Goal: Contribute content: Contribute content

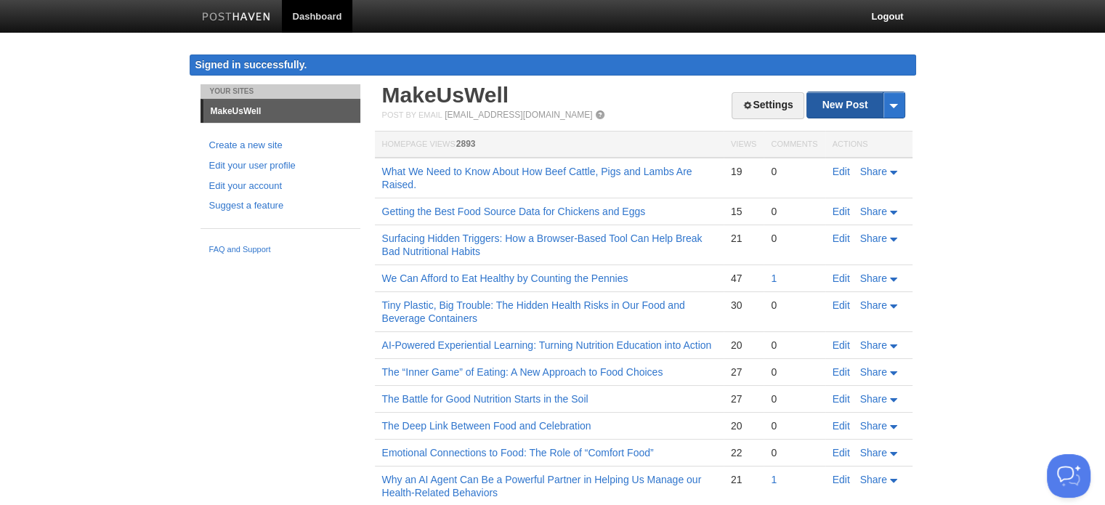
click at [843, 107] on link "New Post" at bounding box center [855, 104] width 97 height 25
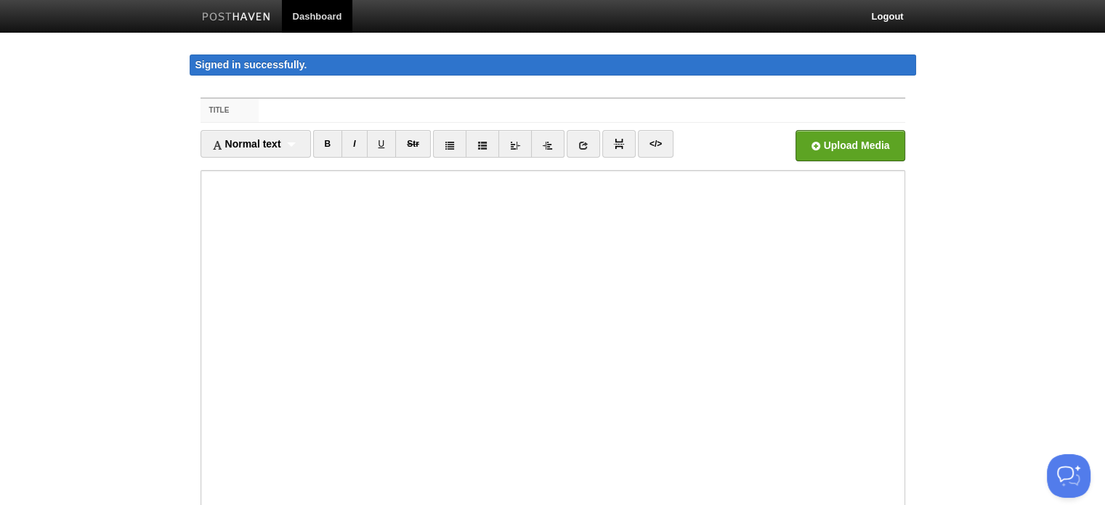
click at [401, 110] on input "Title" at bounding box center [582, 110] width 646 height 23
type input "How to Choose Seafood Safely: What We All Should Know"
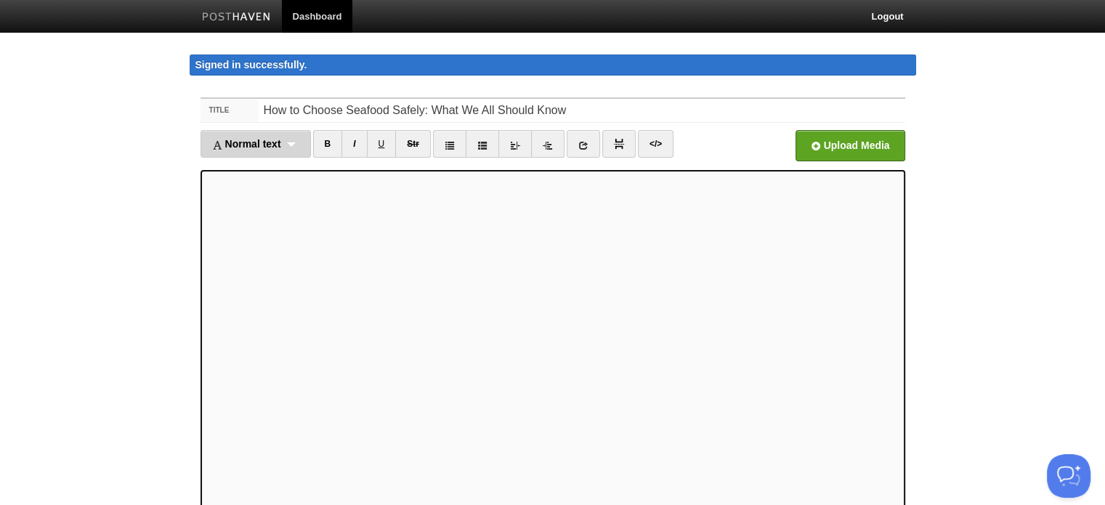
click at [261, 145] on span "Normal text" at bounding box center [246, 144] width 69 height 12
click at [235, 208] on link "Heading 2" at bounding box center [255, 213] width 109 height 22
click at [267, 142] on div "Heading 2 Normal text Heading 1 Heading 2 Heading 3" at bounding box center [245, 144] width 90 height 28
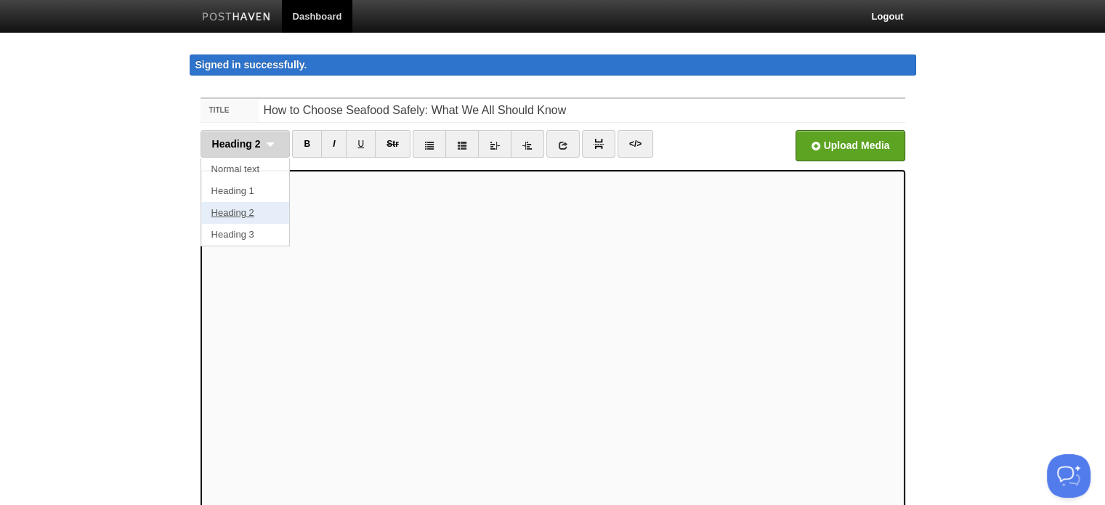
click at [242, 210] on link "Heading 2" at bounding box center [245, 213] width 89 height 22
click at [259, 139] on span "Heading 2" at bounding box center [236, 144] width 49 height 12
click at [232, 210] on link "Heading 2" at bounding box center [245, 213] width 89 height 22
click at [242, 146] on span "Heading 2" at bounding box center [236, 144] width 49 height 12
click at [235, 211] on link "Heading 2" at bounding box center [245, 213] width 89 height 22
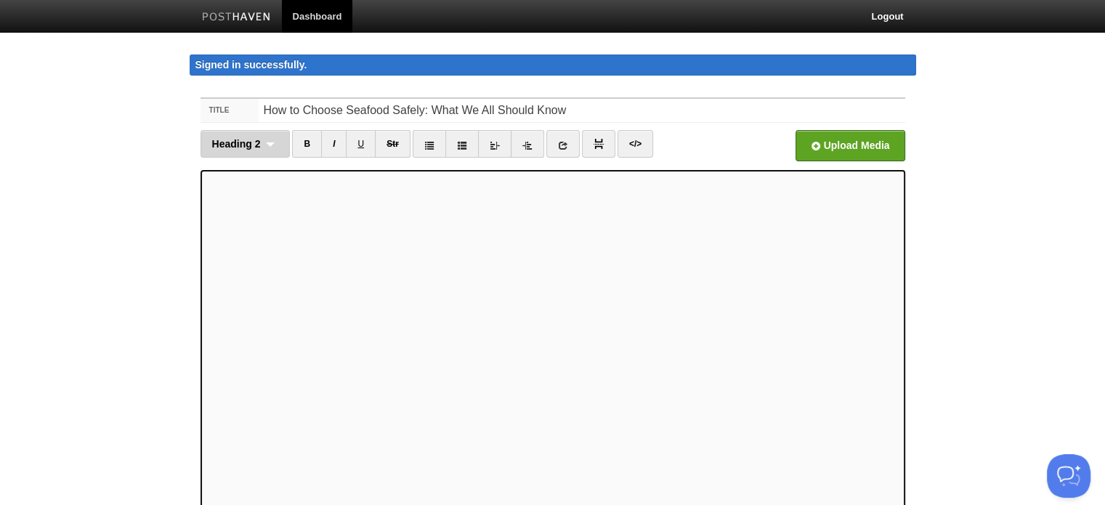
click at [266, 140] on div "Heading 2 Normal text Heading 1 Heading 2 Heading 3" at bounding box center [245, 144] width 90 height 28
click at [225, 214] on link "Heading 2" at bounding box center [245, 213] width 89 height 22
click at [250, 145] on span "Heading 2" at bounding box center [236, 144] width 49 height 12
click at [242, 211] on link "Heading 2" at bounding box center [245, 213] width 89 height 22
click at [951, 359] on body "Dashboard Logout Signed in successfully. Signed in successfully. × Your Sites M…" at bounding box center [552, 322] width 1105 height 644
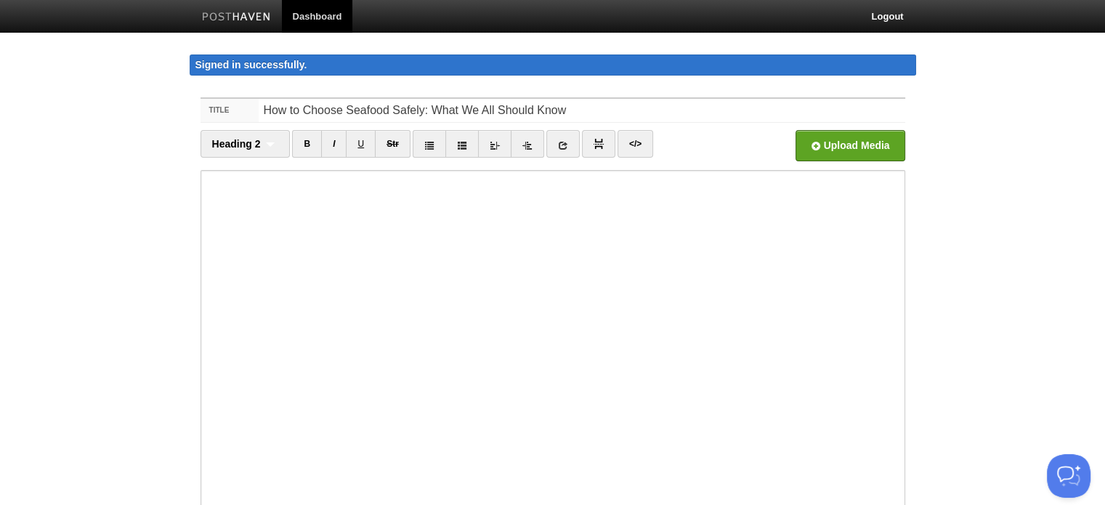
click at [951, 359] on body "Dashboard Logout Signed in successfully. Signed in successfully. × Your Sites M…" at bounding box center [552, 322] width 1105 height 644
click at [935, 350] on body "Dashboard Logout Signed in successfully. Signed in successfully. × Your Sites M…" at bounding box center [552, 322] width 1105 height 644
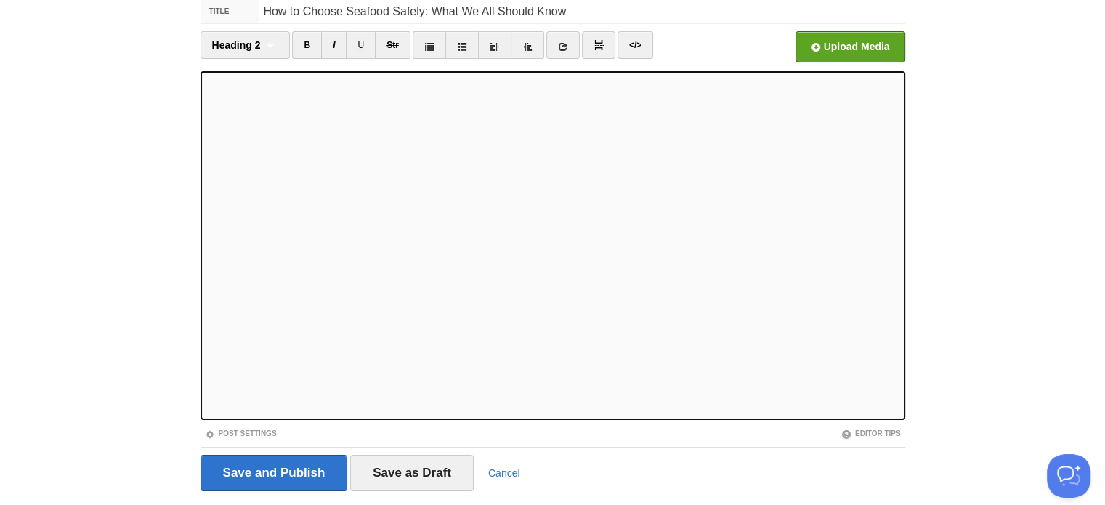
scroll to position [137, 0]
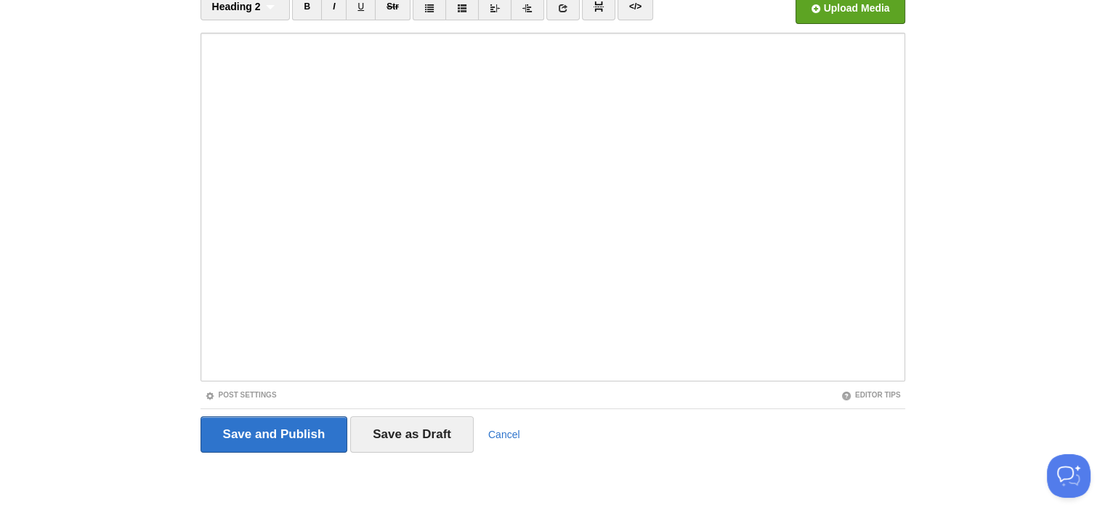
click at [259, 389] on div "Post Settings" at bounding box center [376, 395] width 352 height 12
click at [265, 391] on link "Post Settings" at bounding box center [241, 395] width 72 height 8
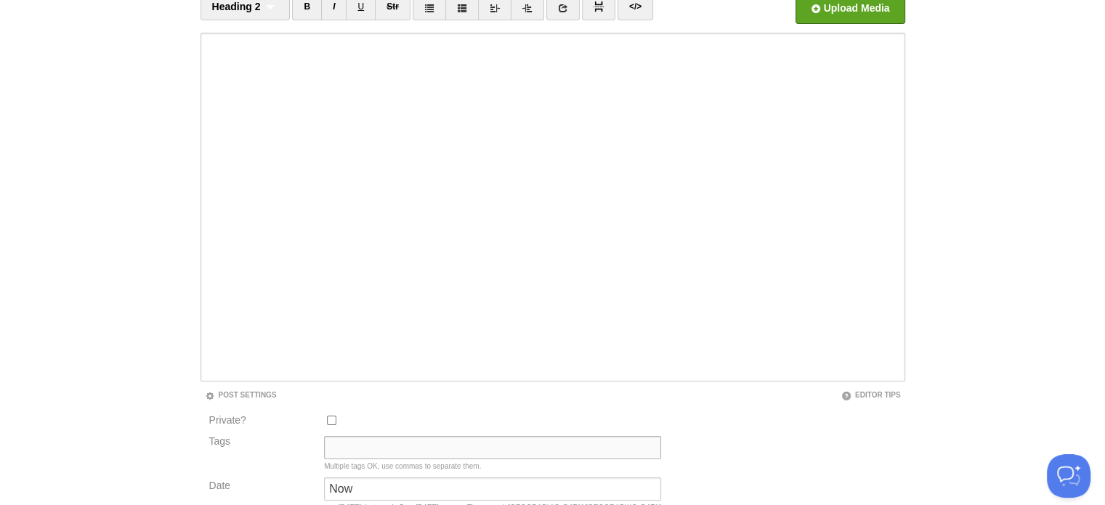
click at [337, 438] on input "Tags" at bounding box center [492, 447] width 337 height 23
type input "Current State"
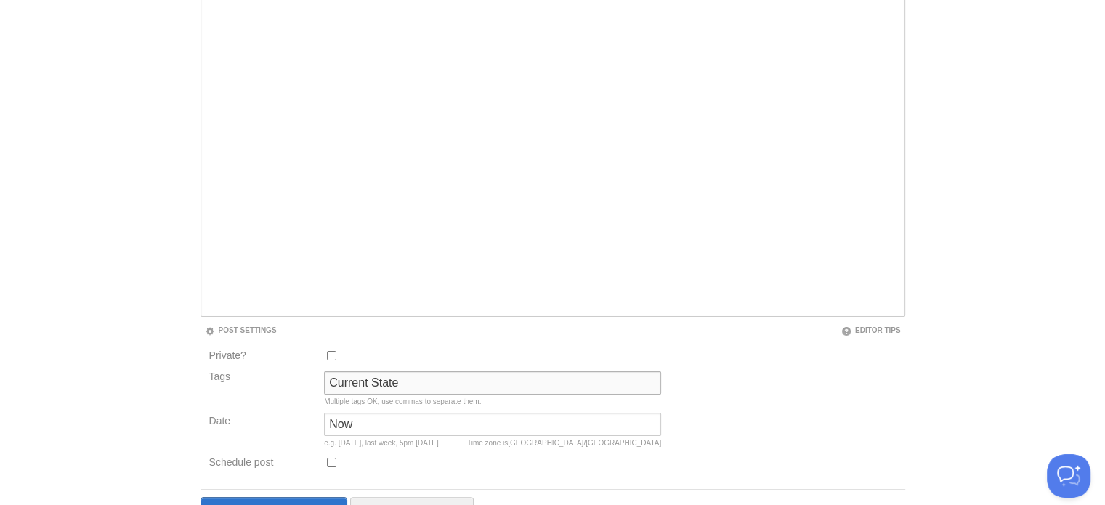
scroll to position [282, 0]
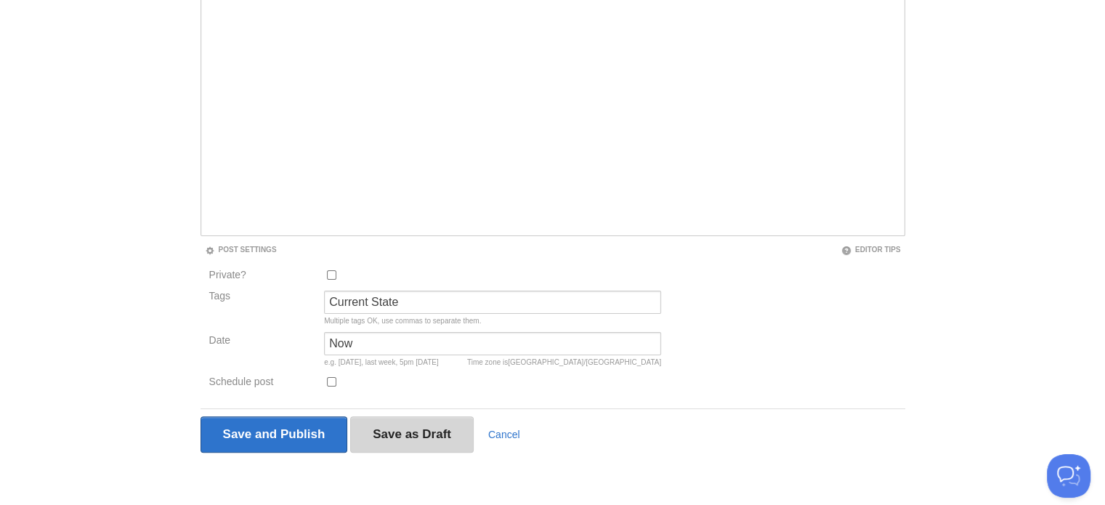
click at [415, 436] on input "Save as Draft" at bounding box center [411, 434] width 123 height 36
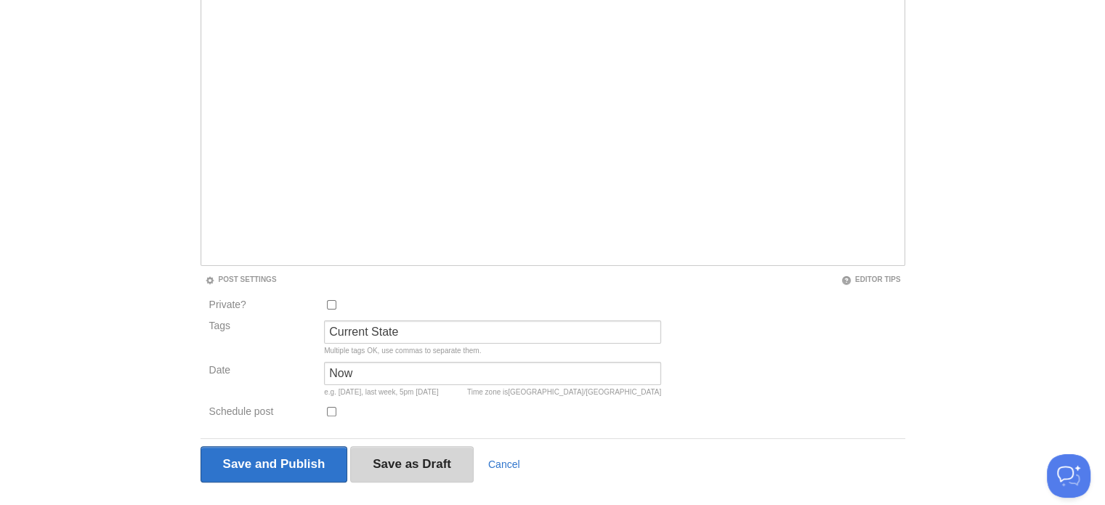
scroll to position [84, 0]
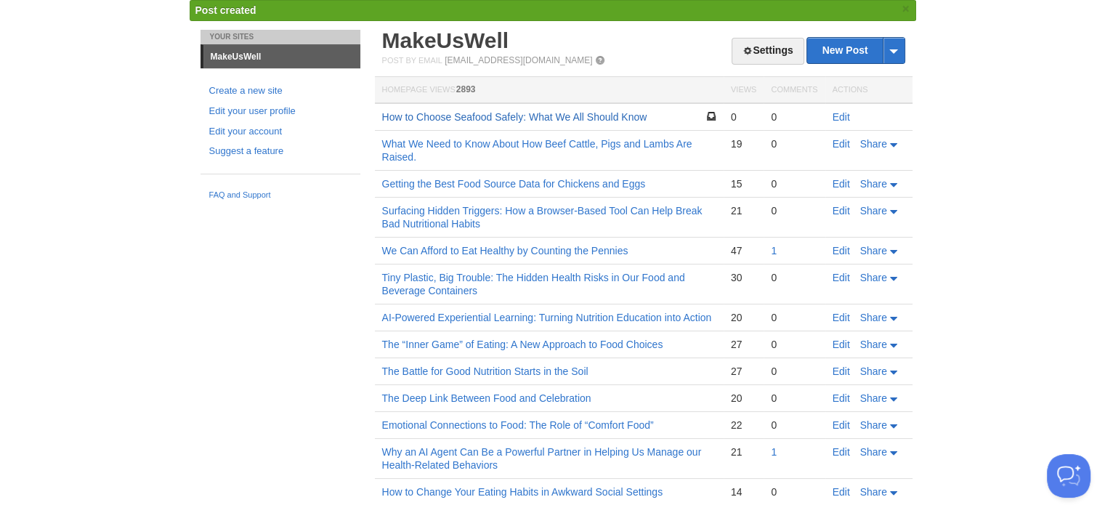
click at [588, 118] on link "How to Choose Seafood Safely: What We All Should Know" at bounding box center [514, 117] width 265 height 12
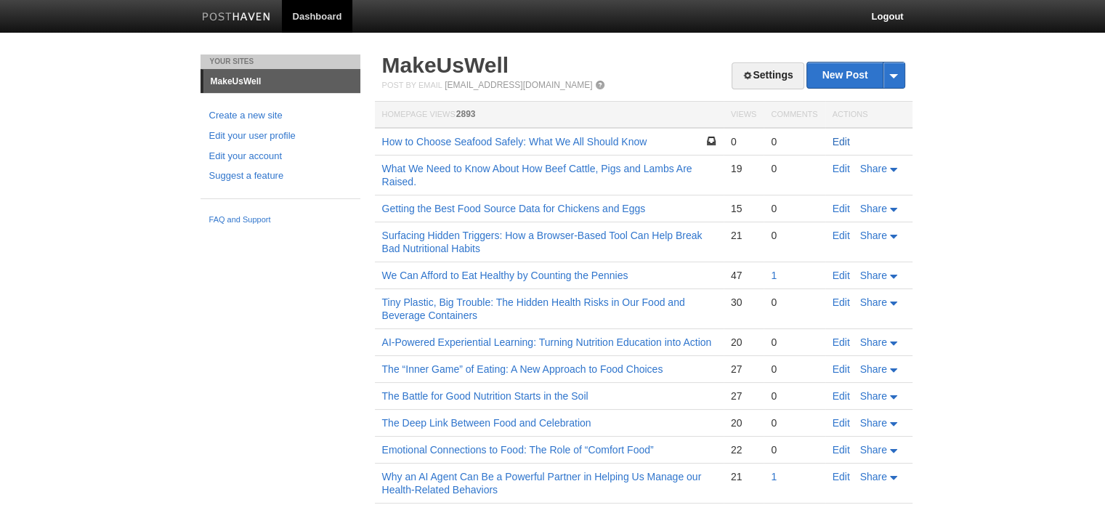
click at [842, 142] on link "Edit" at bounding box center [840, 142] width 17 height 12
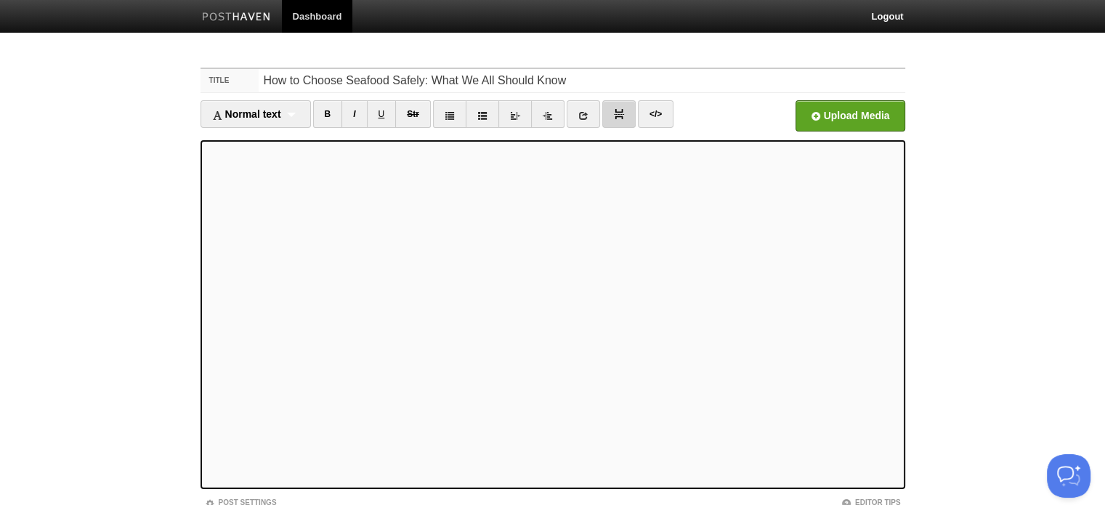
click at [612, 111] on link at bounding box center [618, 114] width 33 height 28
click at [295, 114] on div "Normal text Normal text Heading 1 Heading 2 Heading 3" at bounding box center [255, 114] width 110 height 28
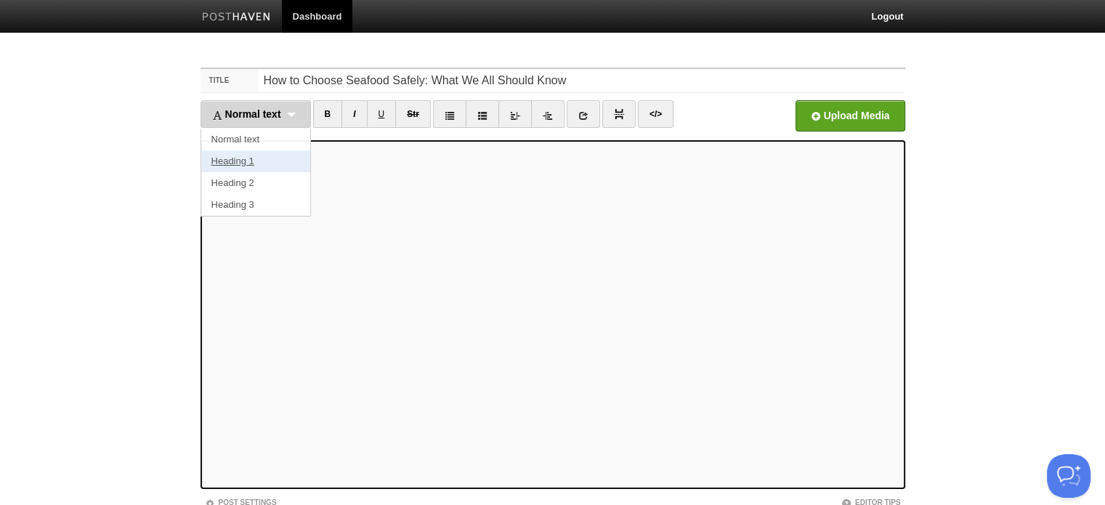
click at [242, 161] on link "Heading 1" at bounding box center [255, 161] width 109 height 22
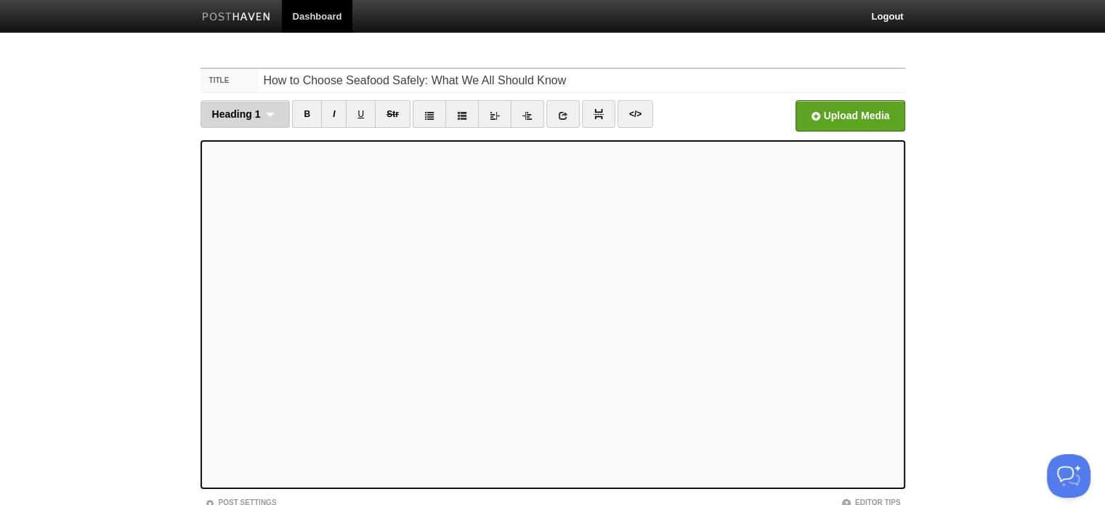
click at [269, 113] on div "Heading 1 Normal text Heading 1 Heading 2 Heading 3" at bounding box center [245, 114] width 90 height 28
click at [244, 159] on link "Heading 1" at bounding box center [245, 161] width 89 height 22
click at [265, 107] on div "Heading 1 Normal text Heading 1 Heading 2 Heading 3" at bounding box center [245, 114] width 90 height 28
click at [226, 157] on link "Heading 1" at bounding box center [245, 161] width 89 height 22
click at [274, 113] on div "Heading 1 Normal text Heading 1 Heading 2 Heading 3" at bounding box center [245, 114] width 90 height 28
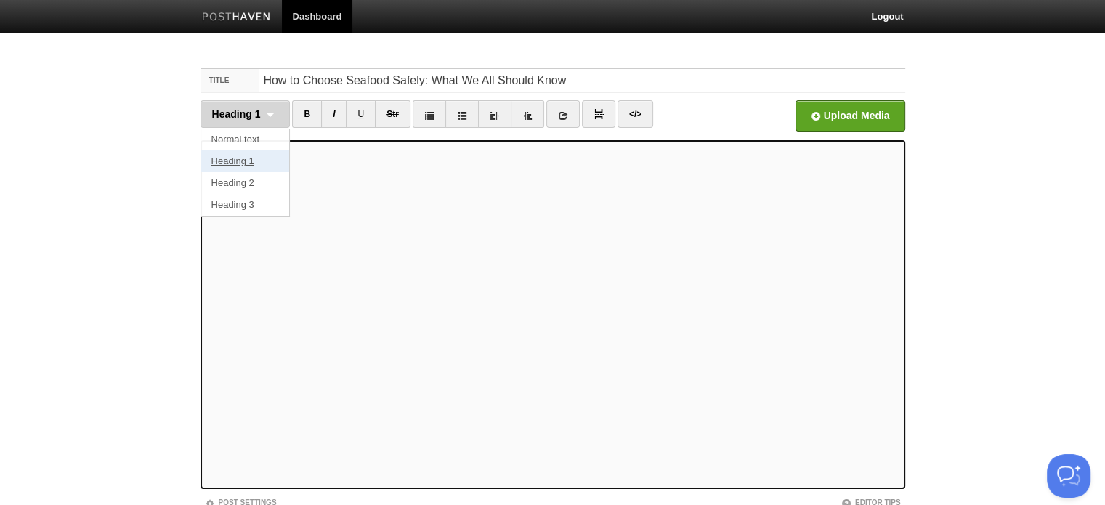
click at [243, 161] on link "Heading 1" at bounding box center [245, 161] width 89 height 22
click at [270, 111] on div "Heading 1 Normal text Heading 1 Heading 2 Heading 3" at bounding box center [245, 114] width 90 height 28
click at [235, 157] on link "Heading 1" at bounding box center [245, 161] width 89 height 22
click at [270, 112] on div "Heading 1 Normal text Heading 1 Heading 2 Heading 3" at bounding box center [245, 114] width 90 height 28
click at [232, 159] on link "Heading 1" at bounding box center [245, 161] width 89 height 22
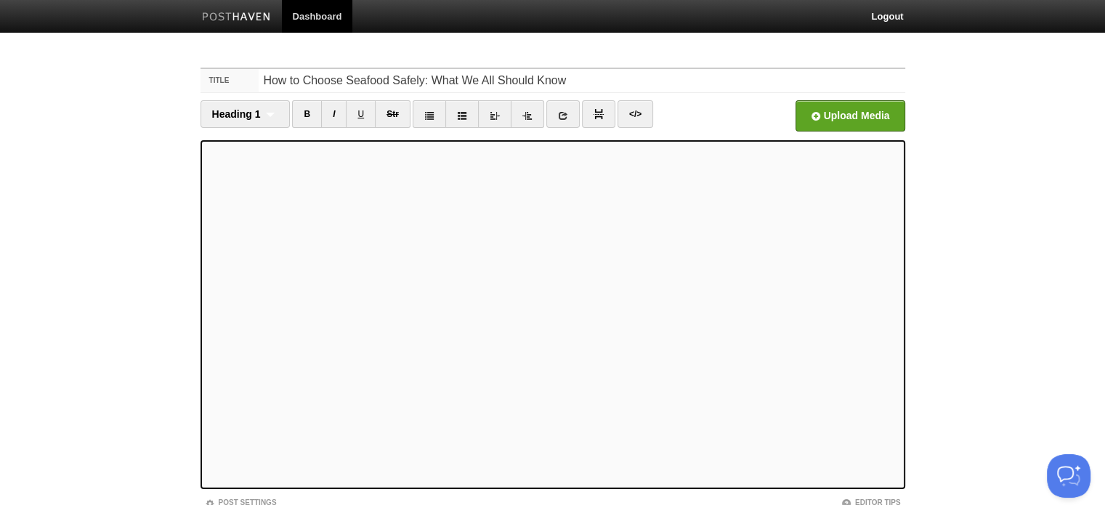
click at [956, 333] on body "Dashboard Logout Your Sites MakeUsWell Create a new site Edit your user profile…" at bounding box center [552, 307] width 1105 height 614
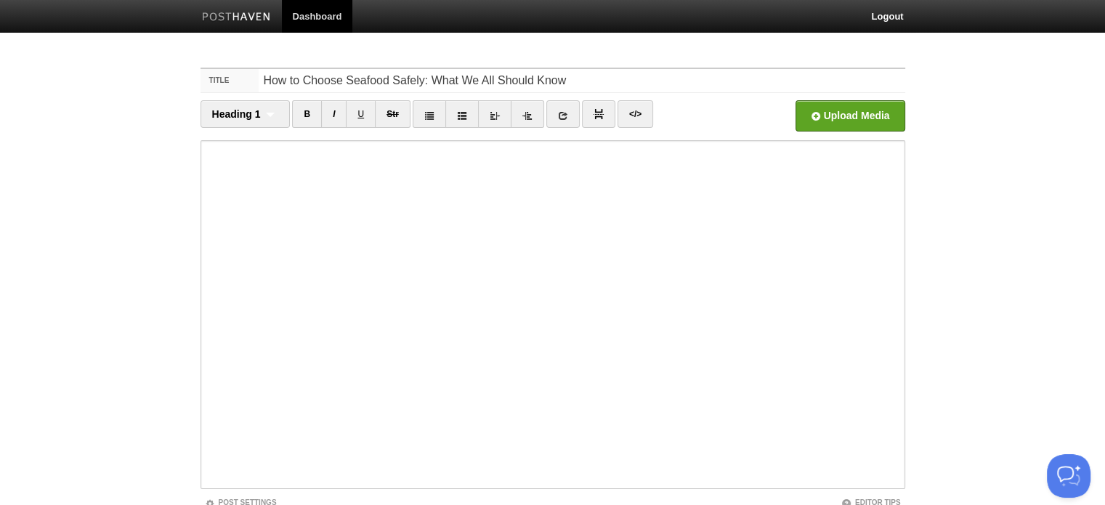
scroll to position [107, 0]
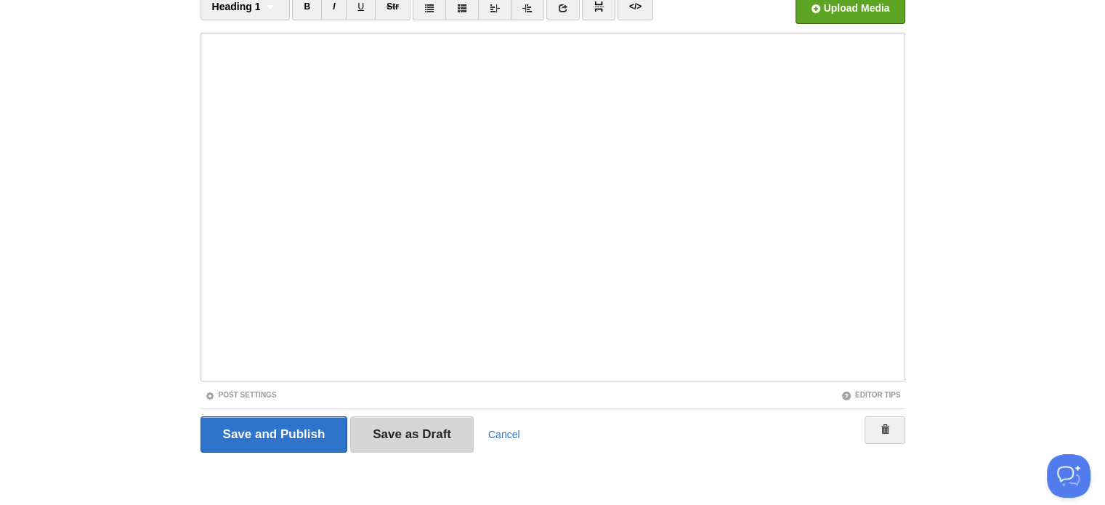
click at [392, 439] on input "Save as Draft" at bounding box center [411, 434] width 123 height 36
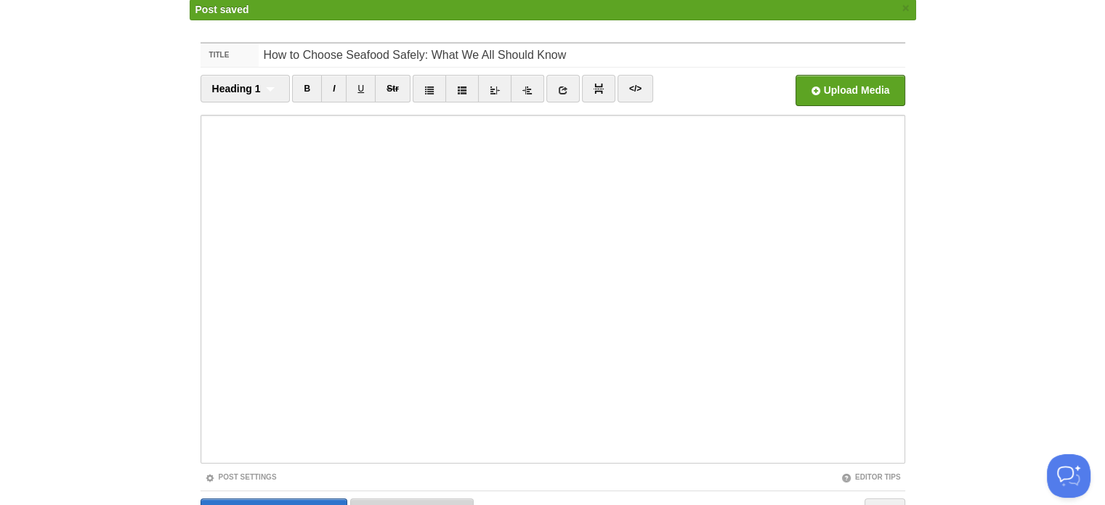
scroll to position [54, 0]
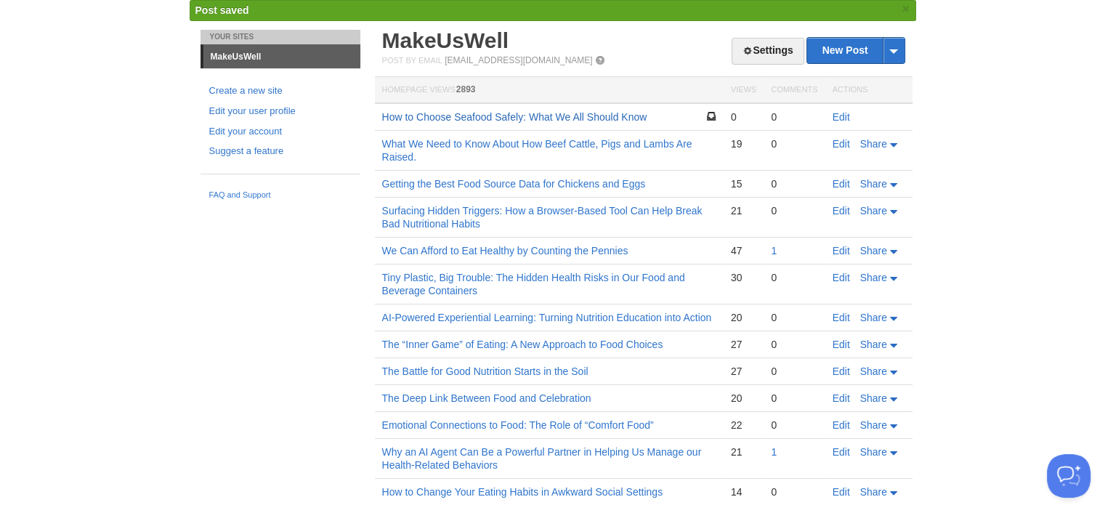
click at [597, 114] on link "How to Choose Seafood Safely: What We All Should Know" at bounding box center [514, 117] width 265 height 12
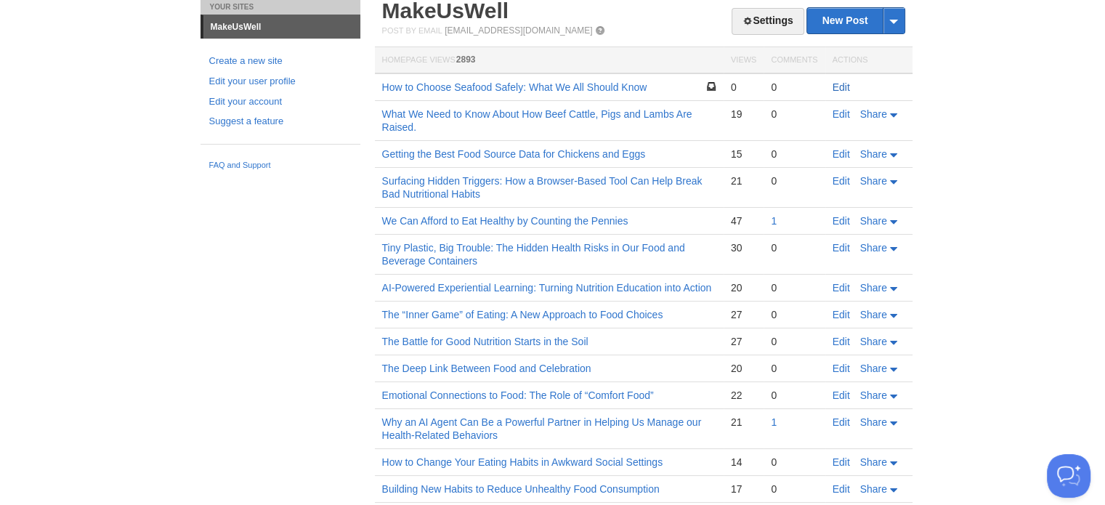
click at [832, 84] on link "Edit" at bounding box center [840, 87] width 17 height 12
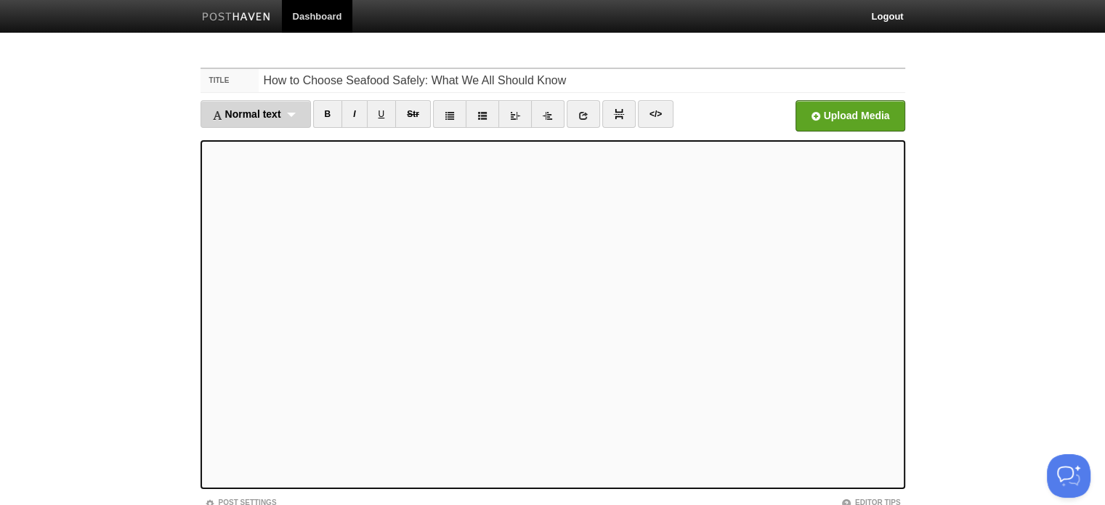
click at [298, 113] on div "Normal text Normal text Heading 1 Heading 2 Heading 3" at bounding box center [255, 114] width 110 height 28
click at [242, 183] on link "Heading 2" at bounding box center [255, 183] width 109 height 22
click at [270, 114] on div "Heading 2 Normal text Heading 1 Heading 2 Heading 3" at bounding box center [245, 114] width 90 height 28
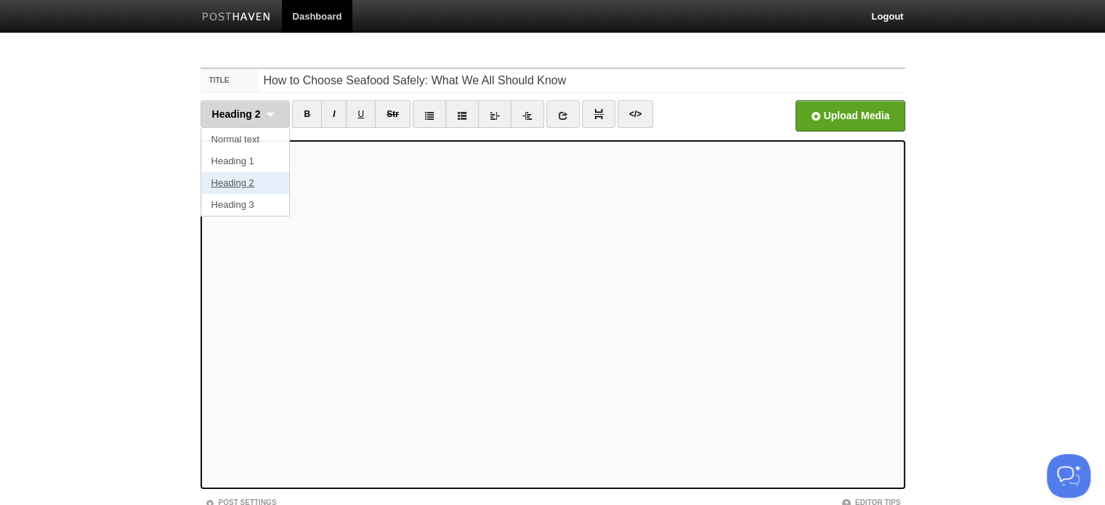
click at [235, 182] on link "Heading 2" at bounding box center [245, 183] width 89 height 22
click at [272, 112] on div "Heading 2 Normal text Heading 1 Heading 2 Heading 3" at bounding box center [245, 114] width 90 height 28
click at [237, 180] on link "Heading 2" at bounding box center [245, 183] width 89 height 22
click at [267, 115] on div "Heading 2 Normal text Heading 1 Heading 2 Heading 3" at bounding box center [245, 114] width 90 height 28
click at [232, 184] on link "Heading 2" at bounding box center [245, 183] width 89 height 22
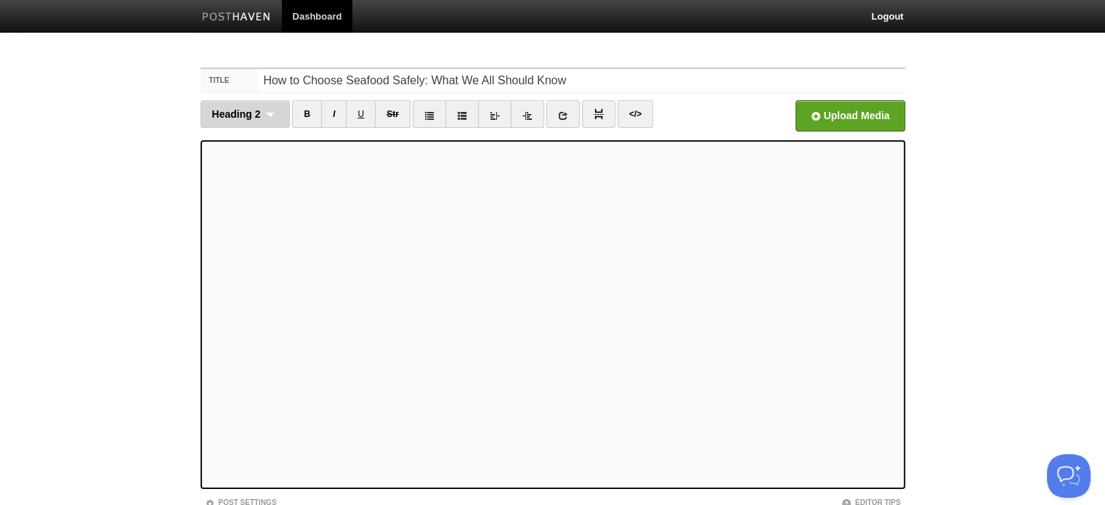
click at [272, 116] on div "Heading 2 Normal text Heading 1 Heading 2 Heading 3" at bounding box center [245, 114] width 90 height 28
click at [240, 181] on link "Heading 2" at bounding box center [245, 183] width 89 height 22
click at [264, 113] on div "Heading 2 Normal text Heading 1 Heading 2 Heading 3" at bounding box center [245, 114] width 90 height 28
click at [230, 179] on link "Heading 2" at bounding box center [245, 183] width 89 height 22
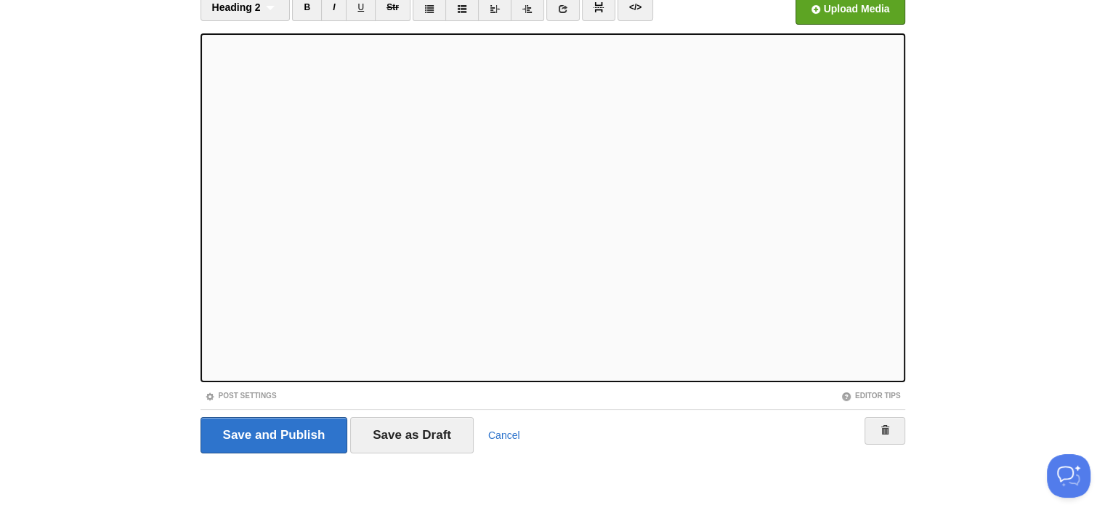
scroll to position [107, 0]
click at [394, 420] on input "Save as Draft" at bounding box center [411, 434] width 123 height 36
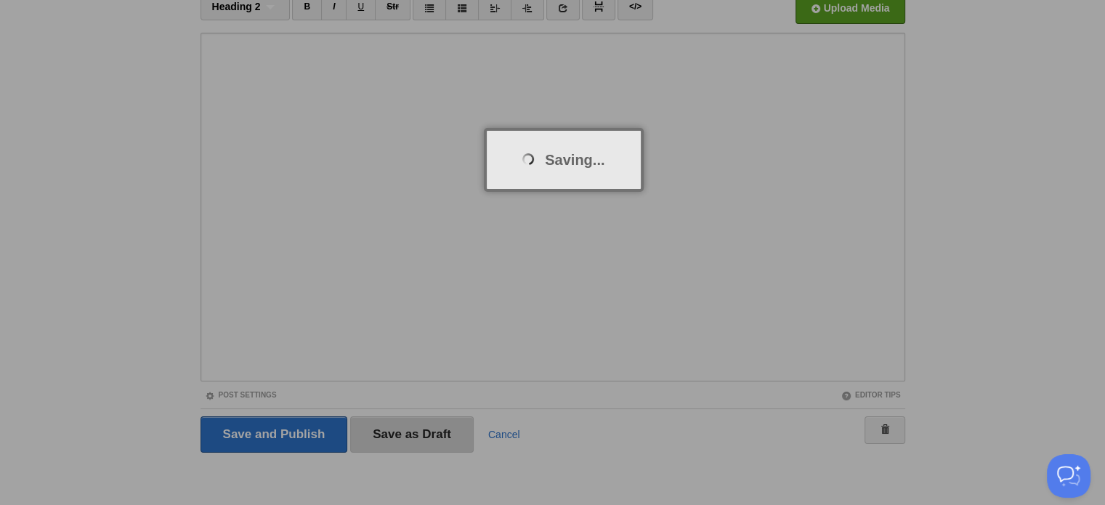
scroll to position [54, 0]
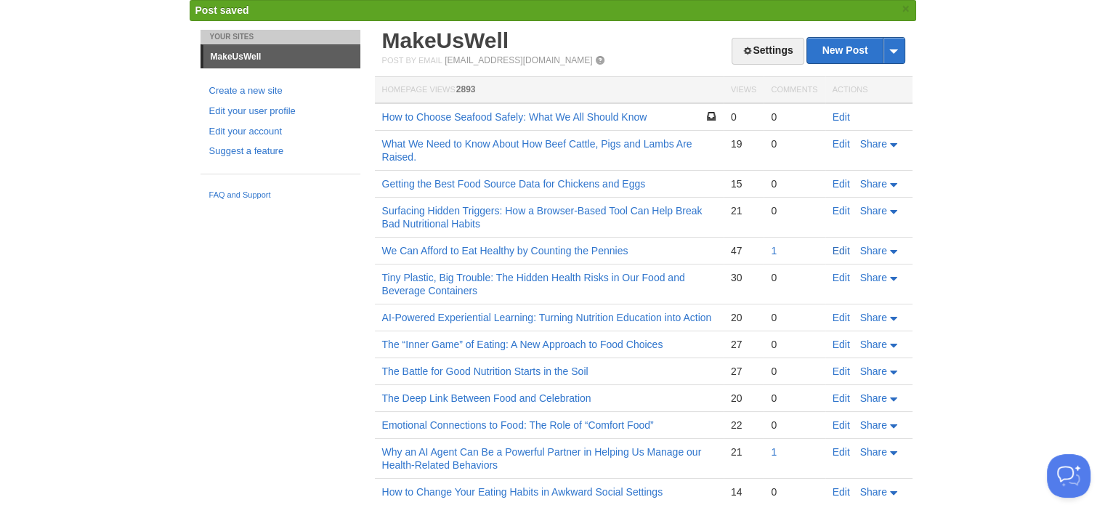
click at [834, 245] on link "Edit" at bounding box center [840, 251] width 17 height 12
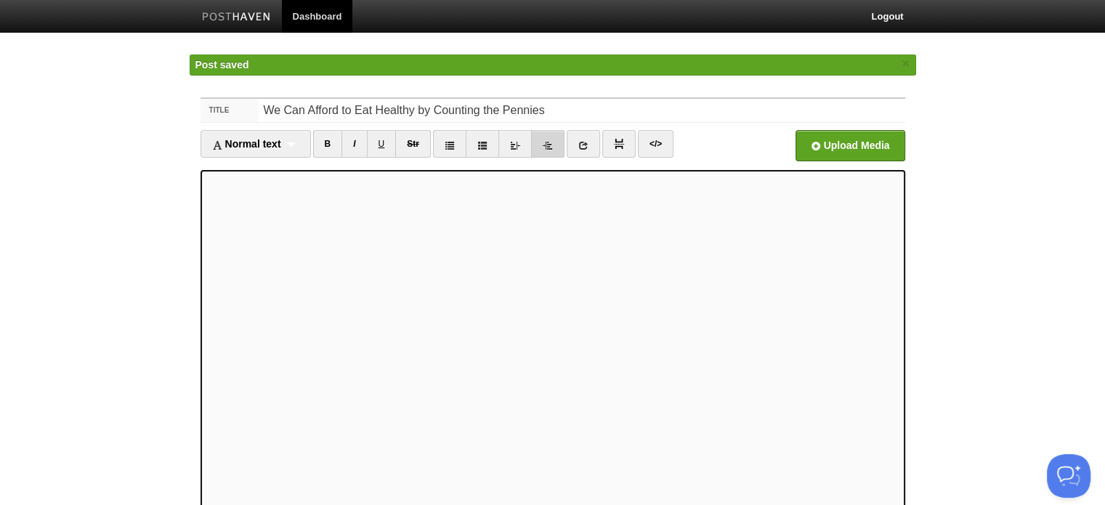
type textarea "<h5> By Michael J. Critelli | MakeUsWell Newsletter,&nbsp;</h5><p><br></p><p>Wh…"
click at [649, 141] on link "</>" at bounding box center [656, 144] width 36 height 28
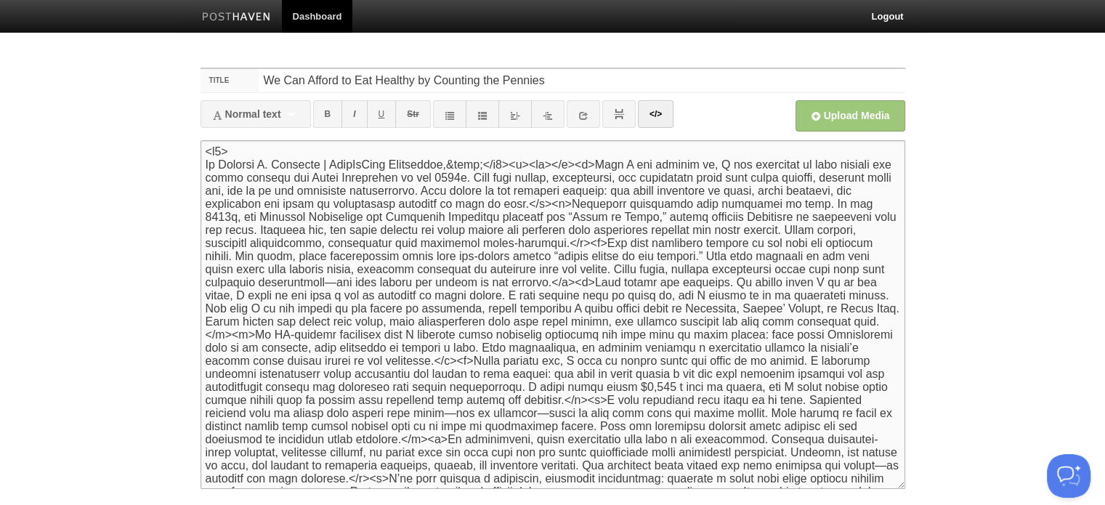
drag, startPoint x: 206, startPoint y: 179, endPoint x: 577, endPoint y: 168, distance: 371.3
click at [577, 168] on textarea at bounding box center [552, 314] width 704 height 349
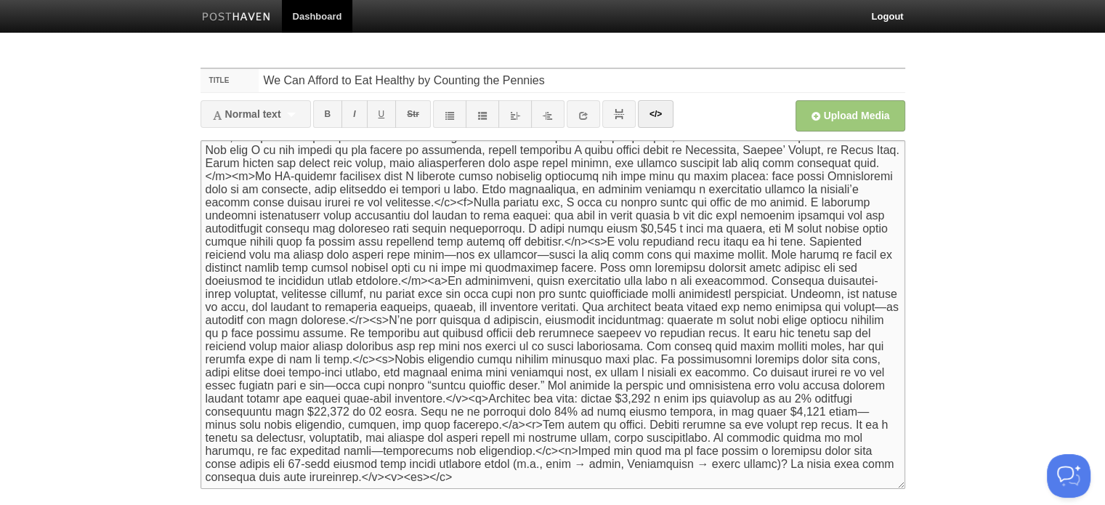
scroll to position [116, 0]
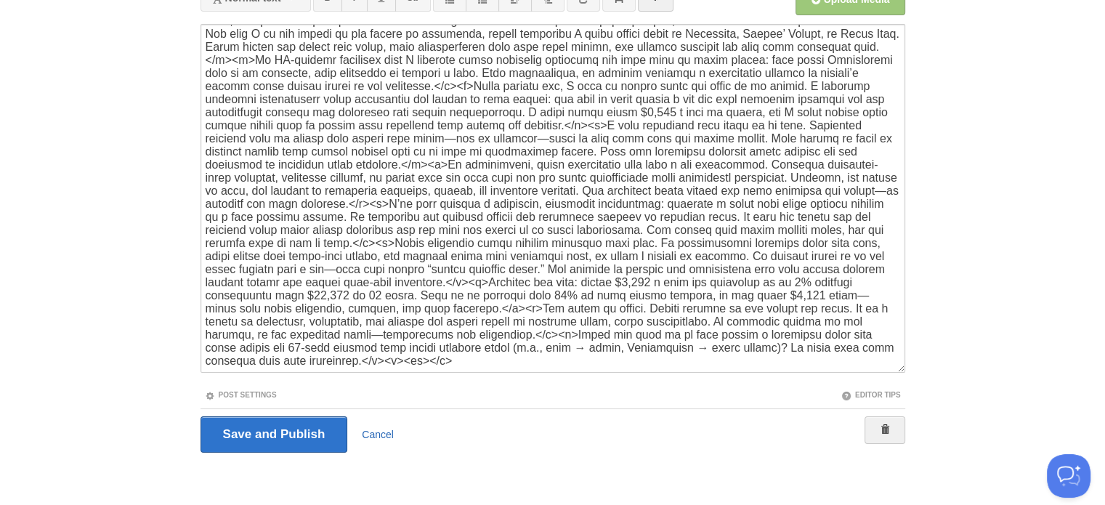
click at [377, 433] on link "Cancel" at bounding box center [378, 434] width 32 height 12
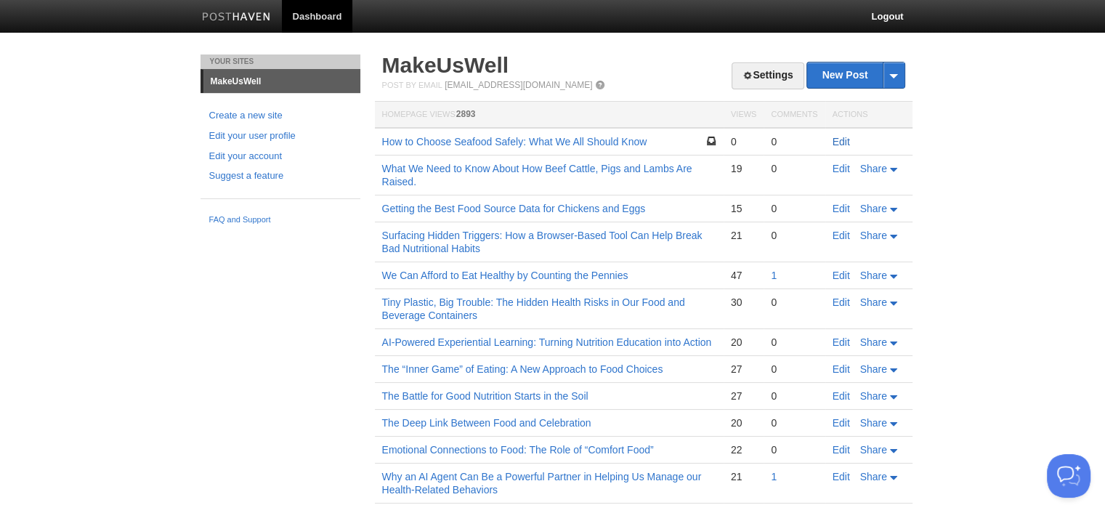
click at [842, 144] on link "Edit" at bounding box center [840, 142] width 17 height 12
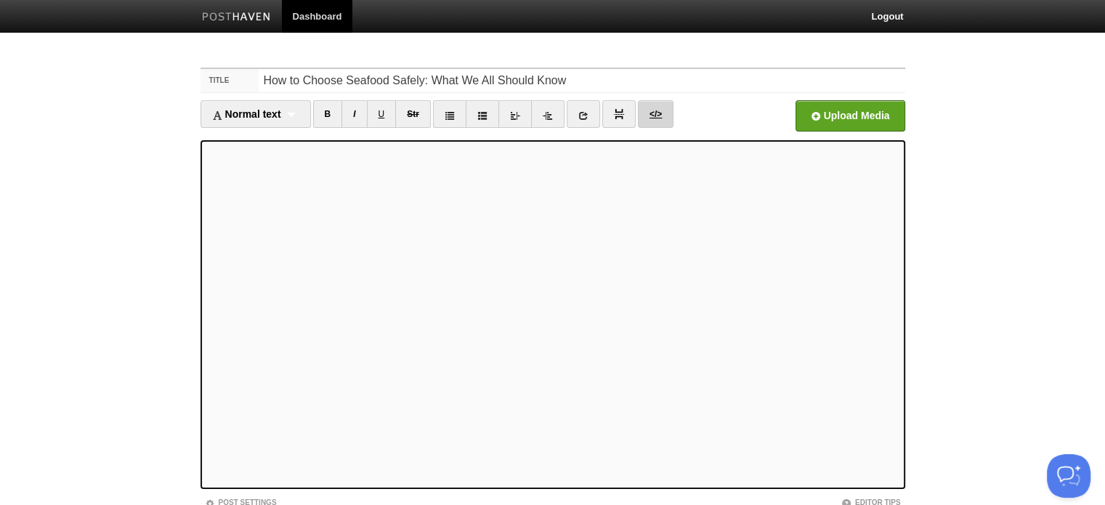
click at [654, 115] on link "</>" at bounding box center [656, 114] width 36 height 28
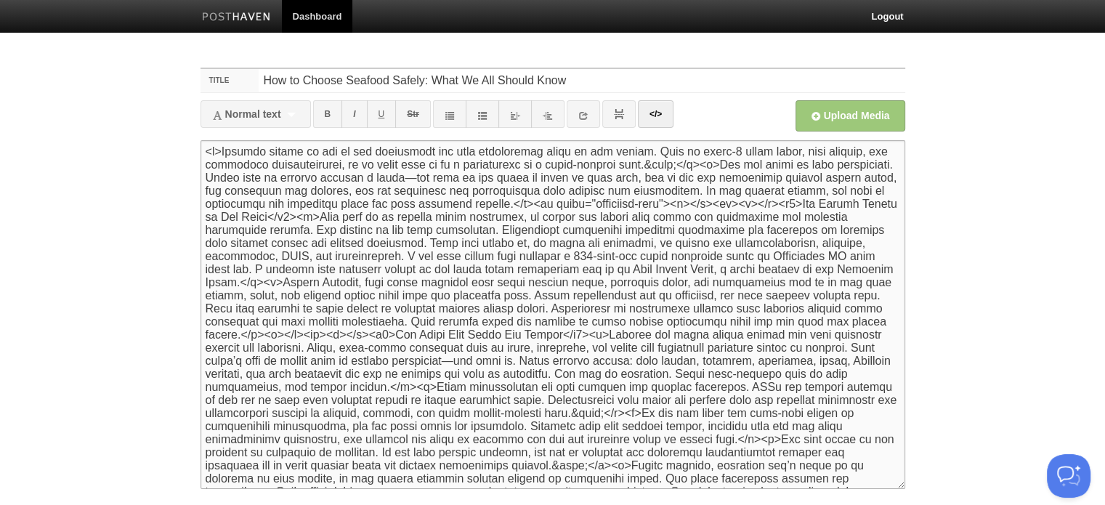
paste textarea "<h5> By Michael J. Critelli | MakeUsWell Newsletter,&nbsp;</h5><p><br></p>"
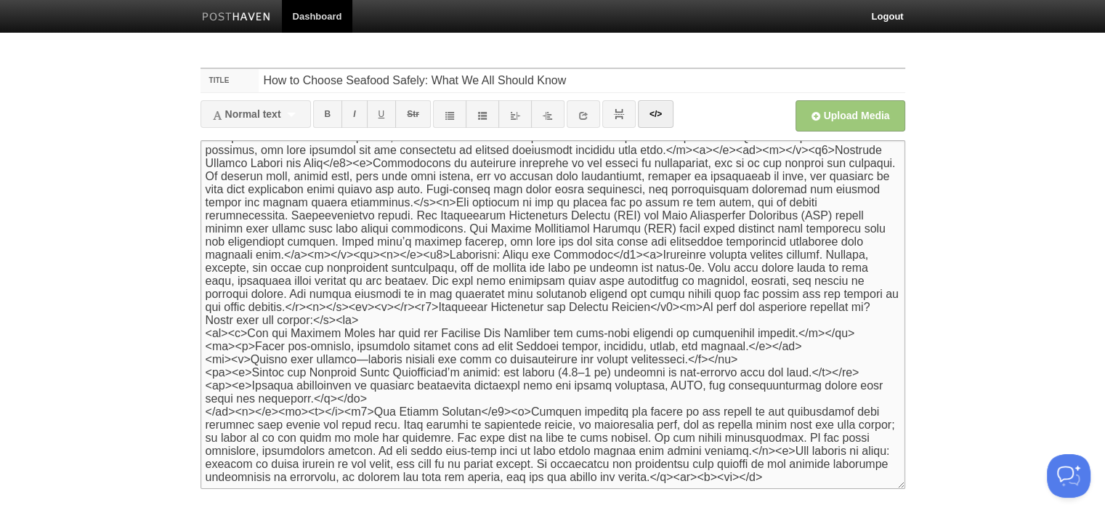
scroll to position [116, 0]
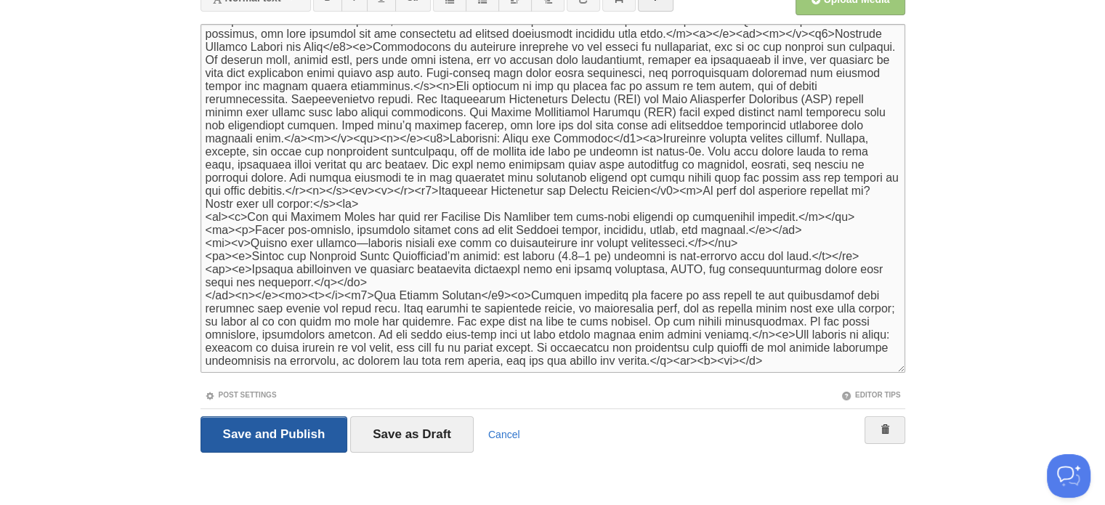
type textarea "<h5> By Michael J. Critelli | MakeUsWell Newsletter,&nbsp;</h5><p><br></p><p>Se…"
click at [311, 435] on input "Save and Publish" at bounding box center [273, 434] width 147 height 36
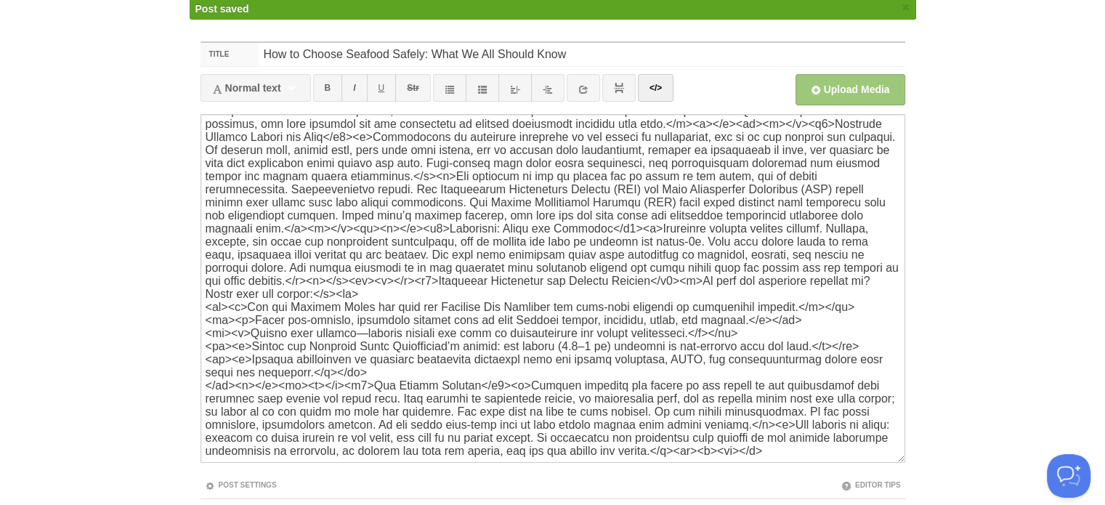
scroll to position [54, 0]
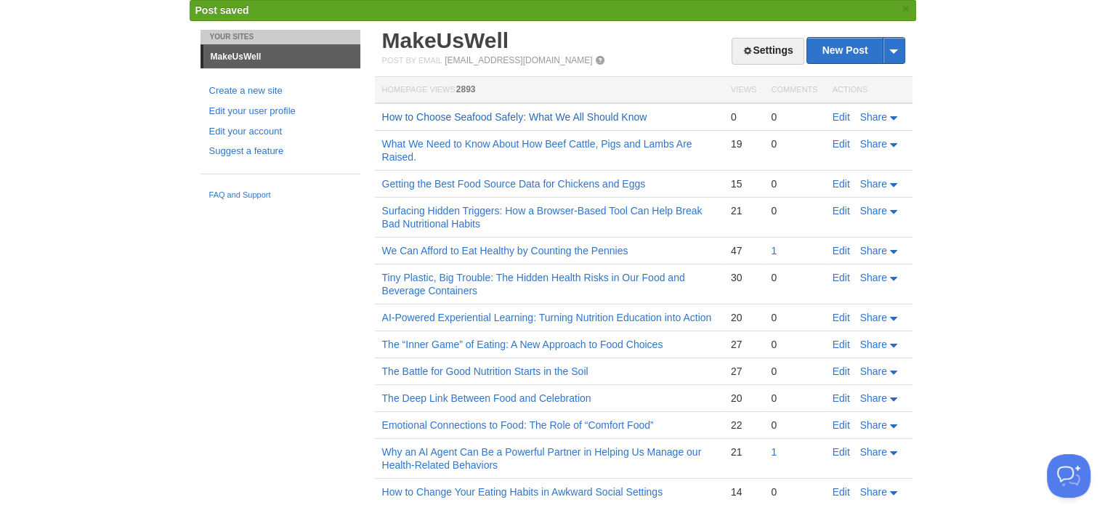
click at [583, 116] on link "How to Choose Seafood Safely: What We All Should Know" at bounding box center [514, 117] width 265 height 12
